Goal: Transaction & Acquisition: Purchase product/service

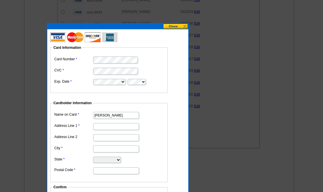
scroll to position [669, 0]
click at [102, 128] on input "Address Line 1" at bounding box center [116, 126] width 46 height 7
paste input "[STREET_ADDRESS][PERSON_NAME]"
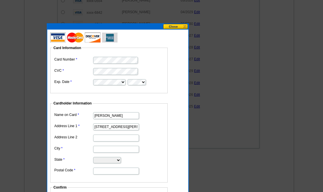
type input "[STREET_ADDRESS][PERSON_NAME]"
click at [106, 138] on input "Address Line 2" at bounding box center [116, 138] width 46 height 7
click at [108, 145] on dd at bounding box center [109, 148] width 112 height 9
click at [109, 147] on input "City" at bounding box center [116, 149] width 46 height 7
type input "[GEOGRAPHIC_DATA]"
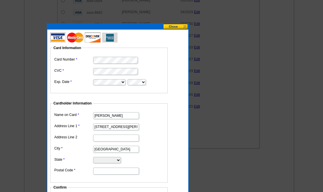
select select "WI"
click at [101, 171] on input "53224" at bounding box center [116, 171] width 46 height 7
click at [102, 170] on input "53224" at bounding box center [116, 171] width 46 height 7
type input "53204"
click at [162, 154] on dl "Name on Card [PERSON_NAME] Address Line 1 [STREET_ADDRESS][PERSON_NAME] City [G…" at bounding box center [109, 143] width 112 height 64
